Goal: Transaction & Acquisition: Purchase product/service

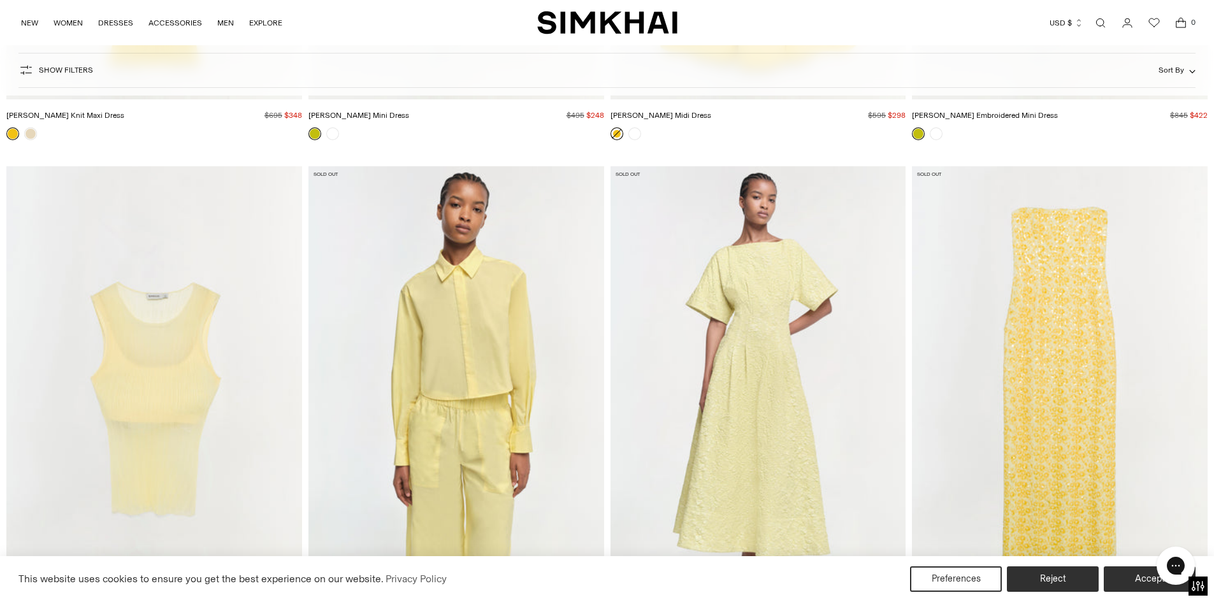
scroll to position [3058, 0]
click at [0, 0] on img "Renata Shirt" at bounding box center [0, 0] width 0 height 0
